Goal: Information Seeking & Learning: Learn about a topic

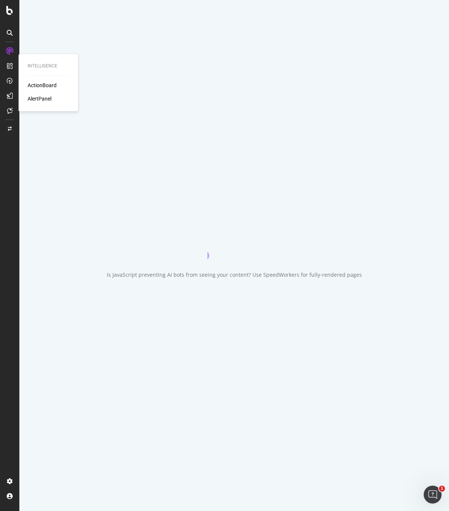
click at [41, 87] on div "ActionBoard" at bounding box center [42, 85] width 29 height 7
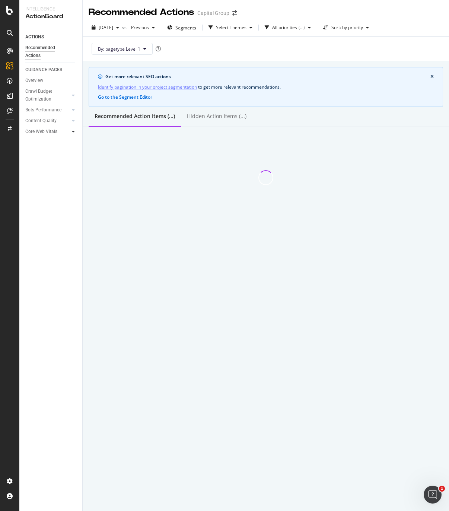
drag, startPoint x: 69, startPoint y: 133, endPoint x: 72, endPoint y: 130, distance: 4.2
click at [69, 133] on link "Core Web Vitals" at bounding box center [47, 132] width 44 height 8
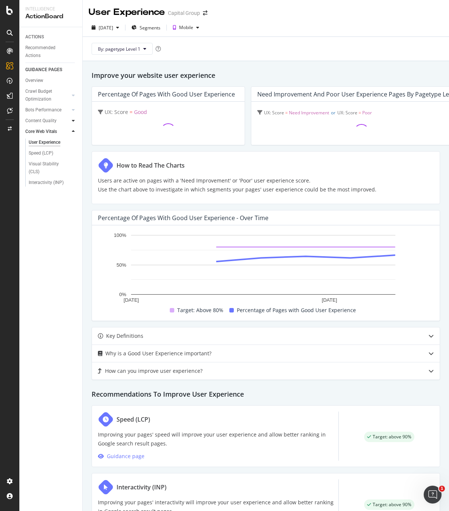
click at [70, 120] on div at bounding box center [73, 120] width 7 height 7
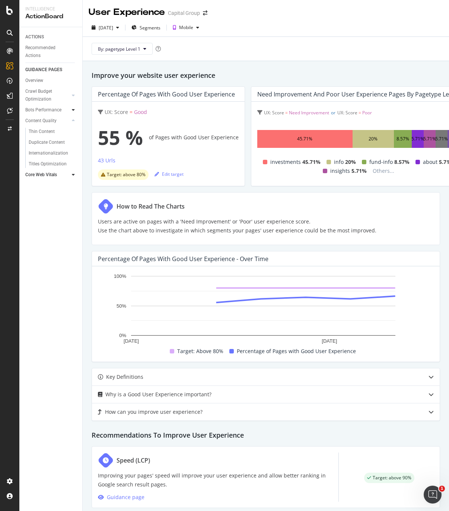
click at [71, 110] on div at bounding box center [73, 109] width 7 height 7
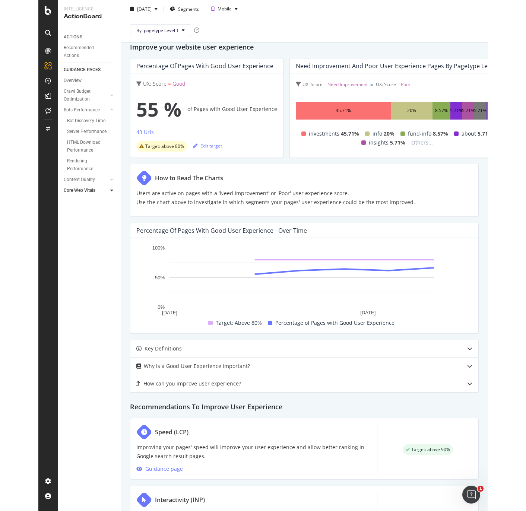
scroll to position [37, 0]
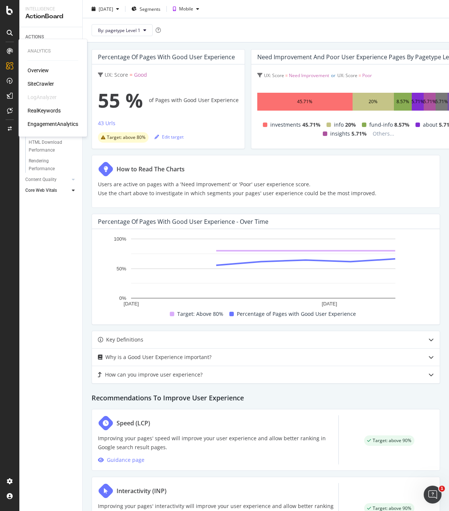
click at [38, 83] on div "SiteCrawler" at bounding box center [41, 83] width 26 height 7
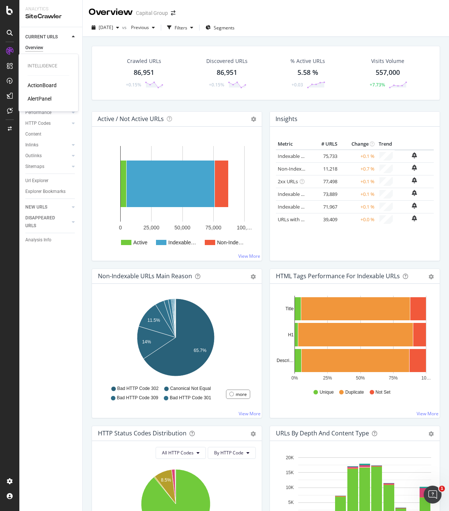
click at [48, 87] on div "ActionBoard" at bounding box center [42, 85] width 29 height 7
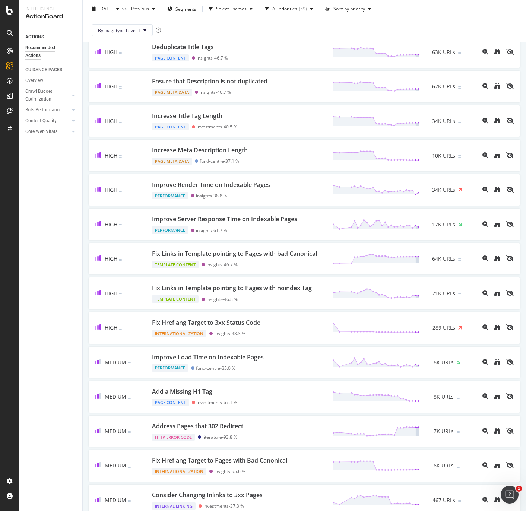
scroll to position [522, 0]
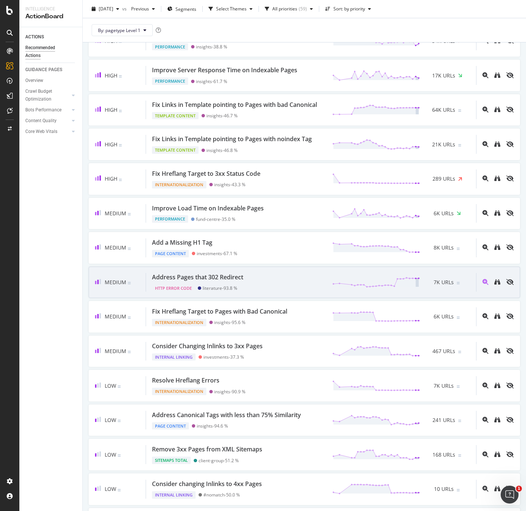
click at [235, 282] on div "Address Pages that 302 Redirect" at bounding box center [197, 277] width 91 height 9
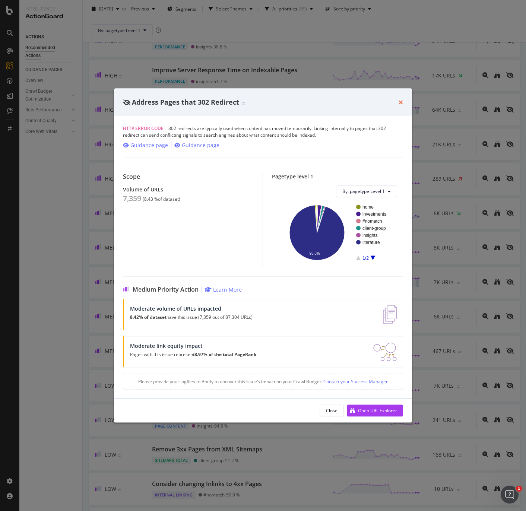
click at [399, 101] on icon "times" at bounding box center [401, 102] width 4 height 6
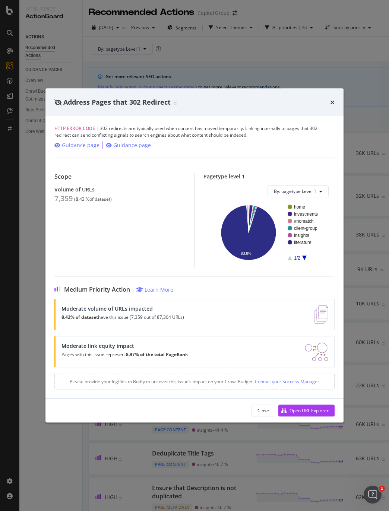
drag, startPoint x: 330, startPoint y: 102, endPoint x: 326, endPoint y: 105, distance: 4.9
click at [330, 103] on icon "times" at bounding box center [332, 102] width 4 height 6
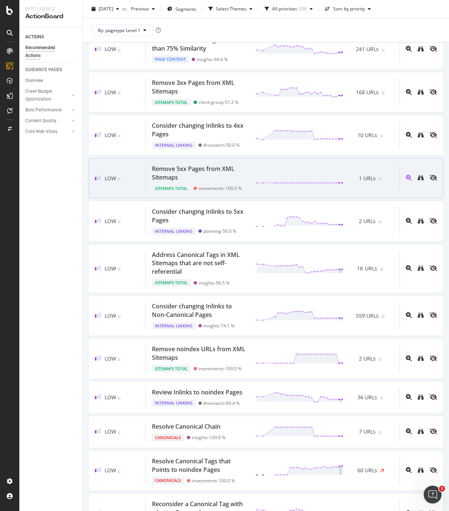
scroll to position [1080, 0]
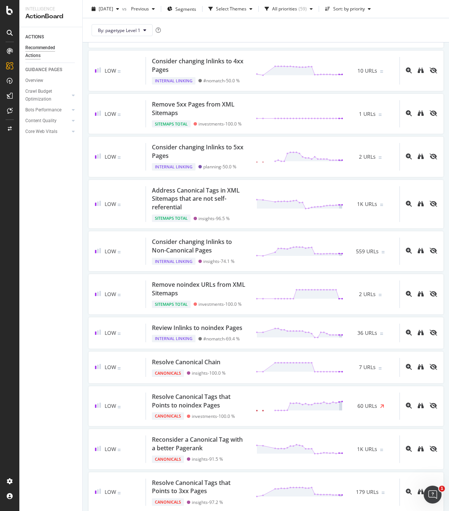
click at [56, 301] on div "ACTIONS Recommended Actions GUIDANCE PAGES Overview Crawl Budget Optimization L…" at bounding box center [50, 269] width 63 height 484
drag, startPoint x: 56, startPoint y: 301, endPoint x: 55, endPoint y: 267, distance: 33.5
click at [55, 267] on div "ACTIONS Recommended Actions GUIDANCE PAGES Overview Crawl Budget Optimization L…" at bounding box center [50, 269] width 63 height 484
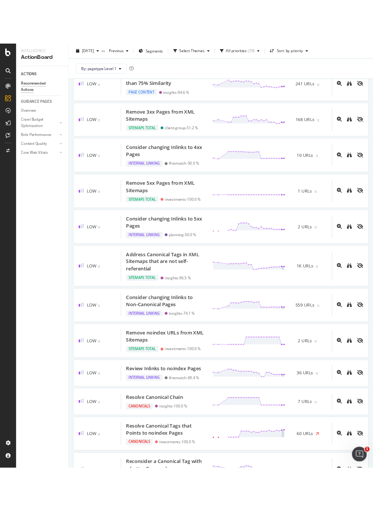
scroll to position [830, 0]
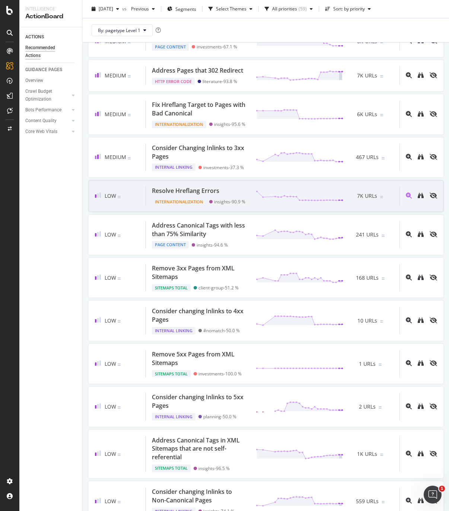
click at [209, 195] on div "Resolve Hreflang Errors" at bounding box center [185, 191] width 67 height 9
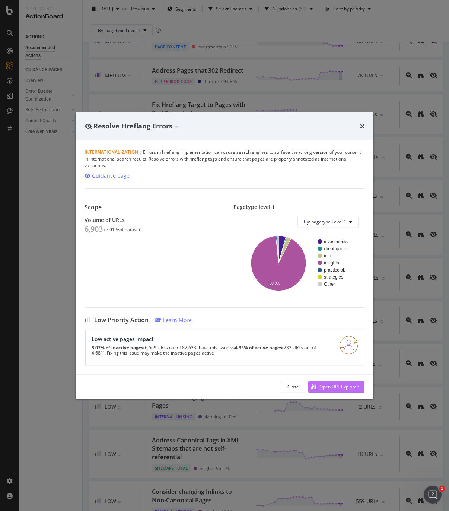
click at [339, 387] on div "Open URL Explorer" at bounding box center [339, 387] width 39 height 6
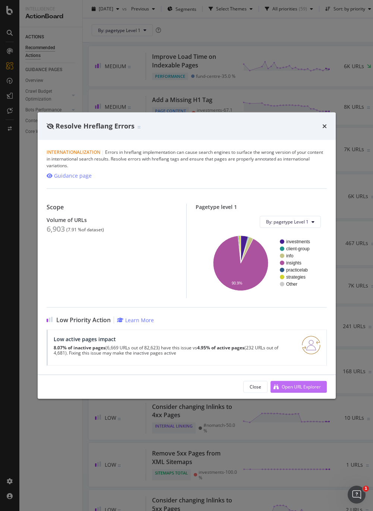
scroll to position [890, 0]
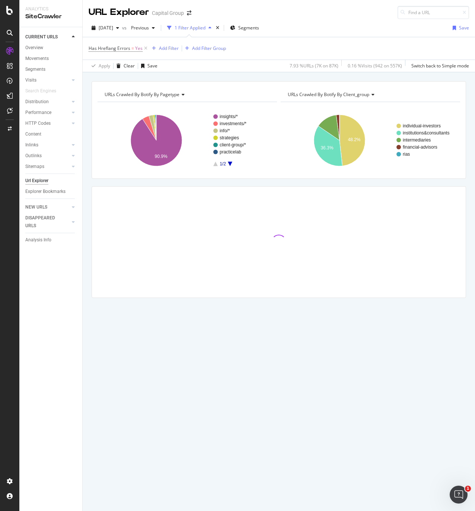
click at [184, 108] on rect "A chart." at bounding box center [188, 140] width 180 height 65
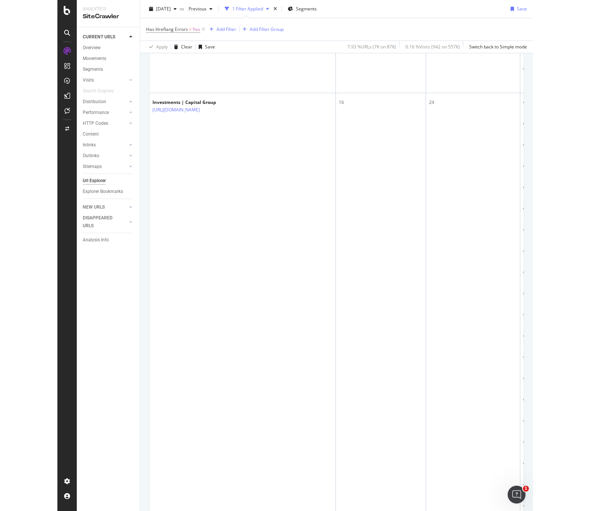
scroll to position [7078, 0]
